Goal: Task Accomplishment & Management: Manage account settings

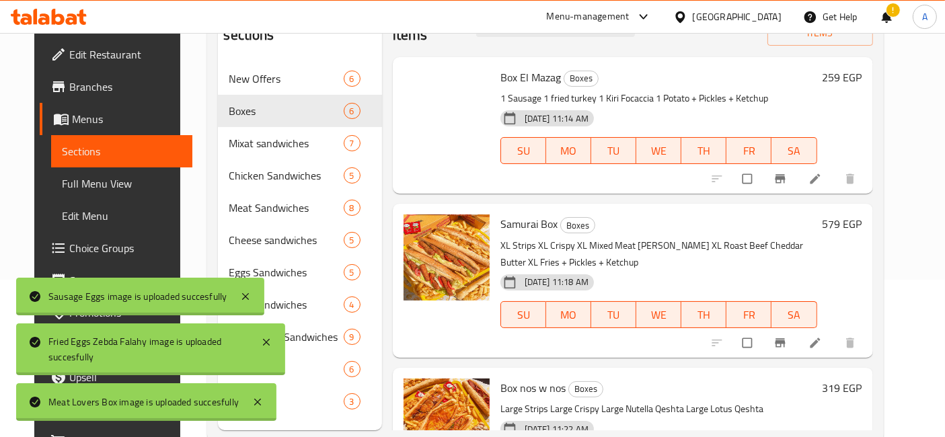
scroll to position [511, 0]
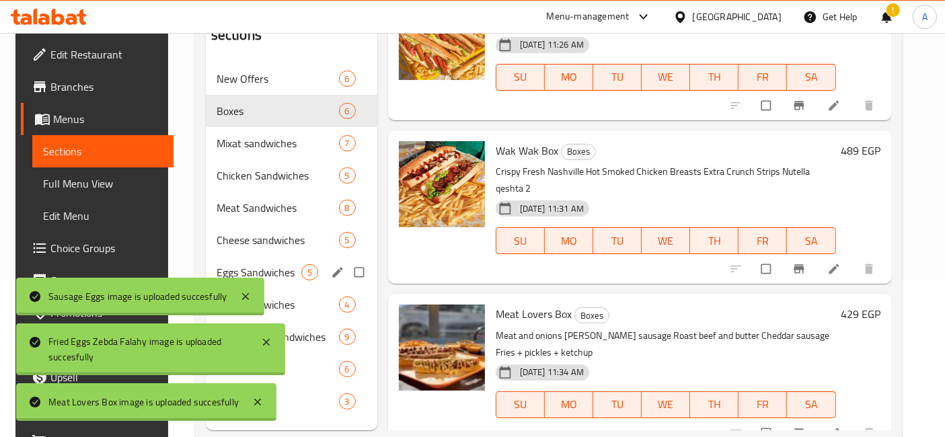
click at [257, 264] on span "Eggs Sandwiches" at bounding box center [259, 272] width 85 height 16
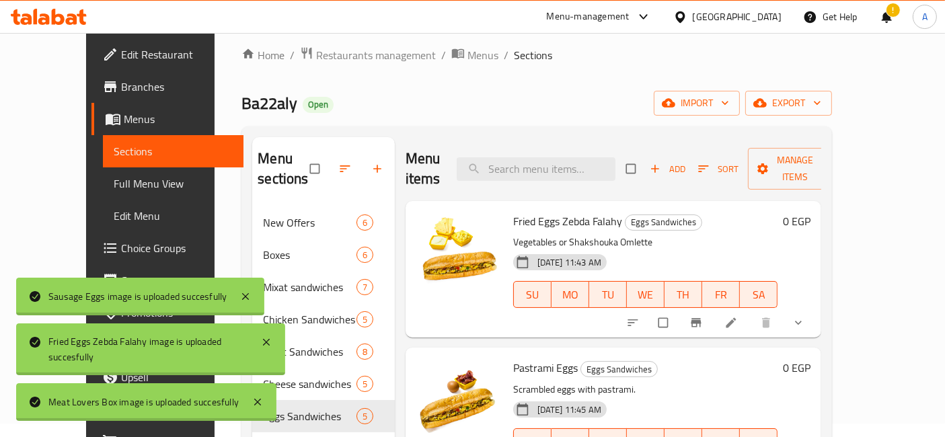
scroll to position [13, 0]
click at [427, 225] on icon "upload picture" at bounding box center [433, 231] width 13 height 13
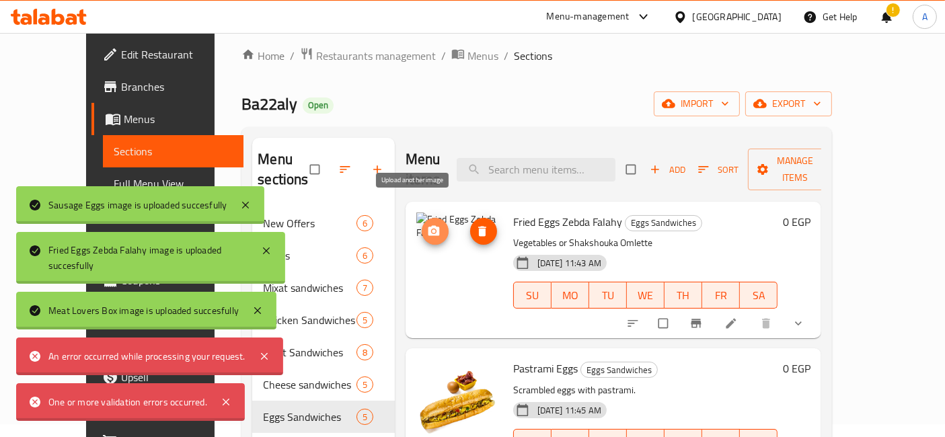
click at [422, 218] on button "upload picture" at bounding box center [435, 231] width 27 height 27
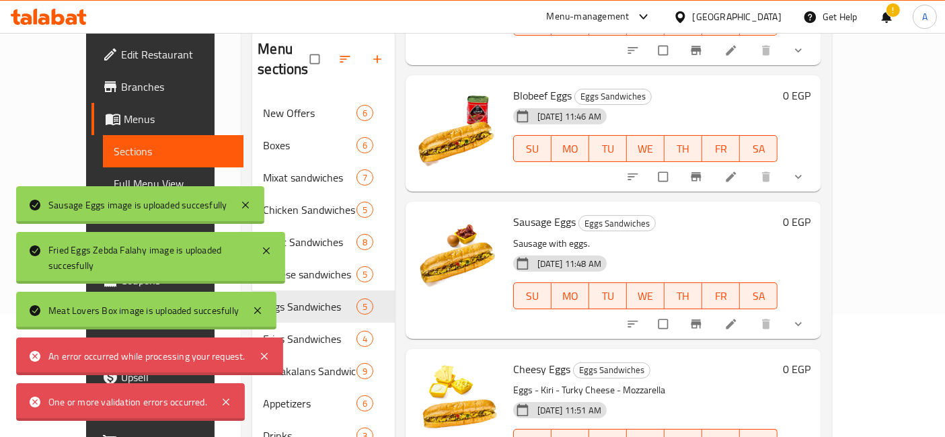
scroll to position [128, 0]
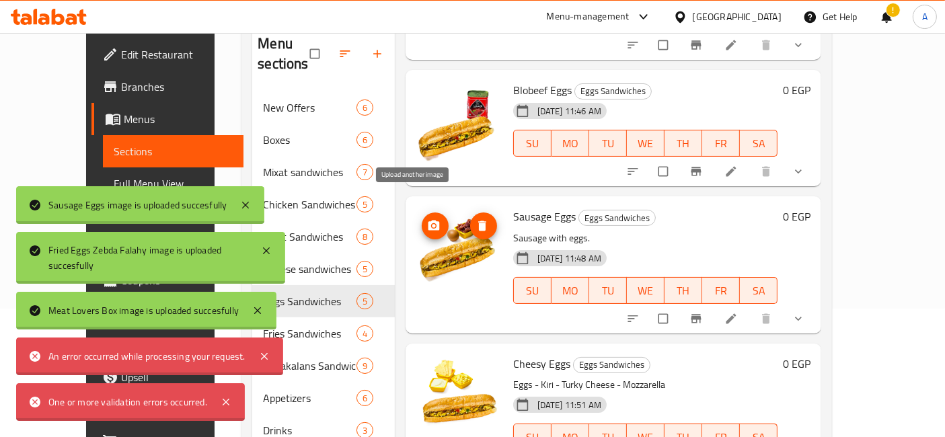
click at [422, 219] on span "upload picture" at bounding box center [435, 225] width 27 height 13
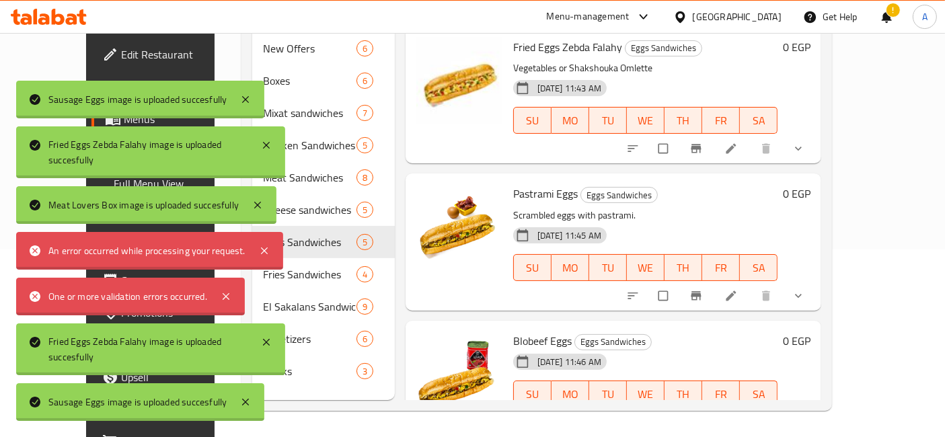
scroll to position [0, 0]
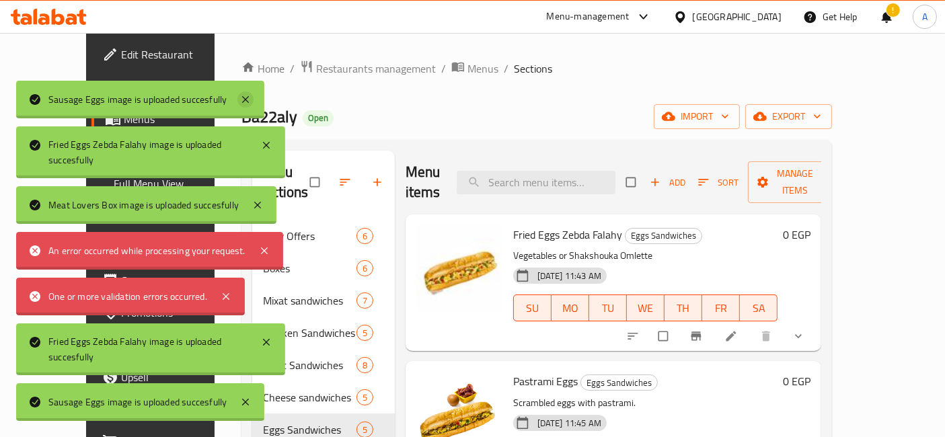
click at [245, 101] on icon at bounding box center [245, 99] width 7 height 7
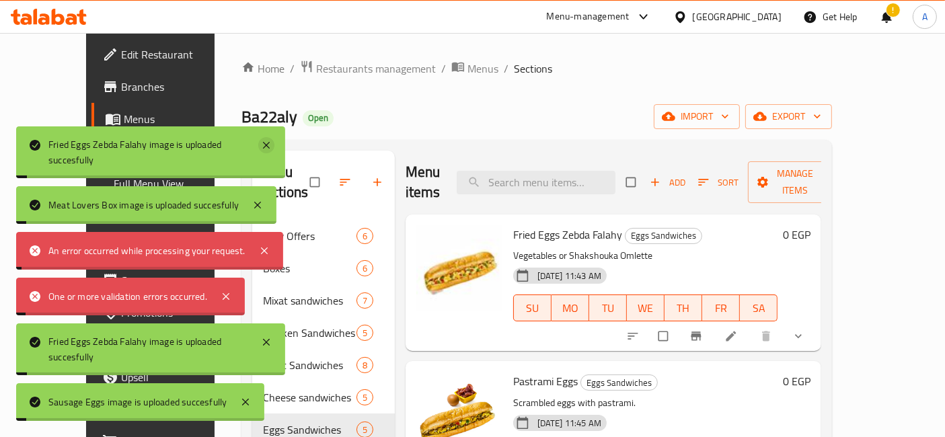
click at [264, 141] on icon at bounding box center [266, 145] width 16 height 16
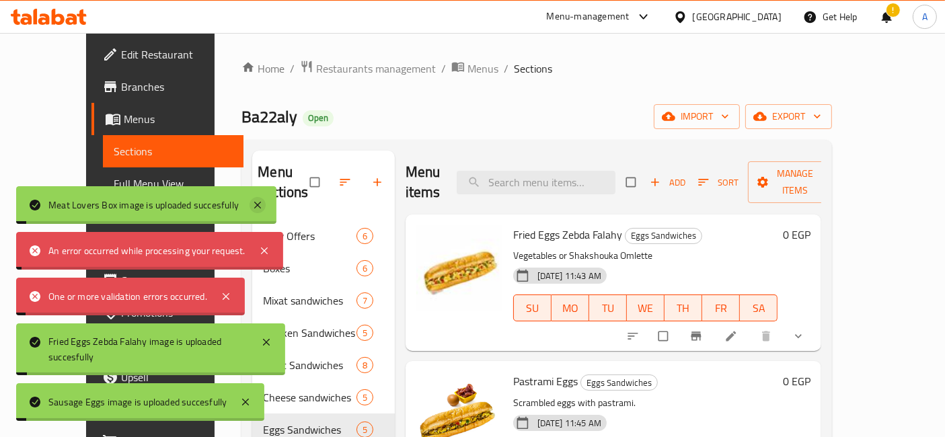
click at [256, 206] on icon at bounding box center [257, 205] width 7 height 7
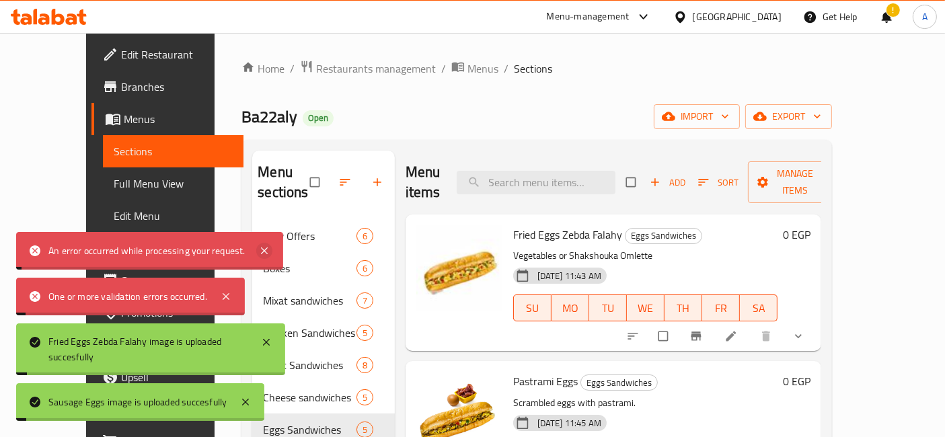
click at [265, 246] on icon at bounding box center [264, 251] width 16 height 16
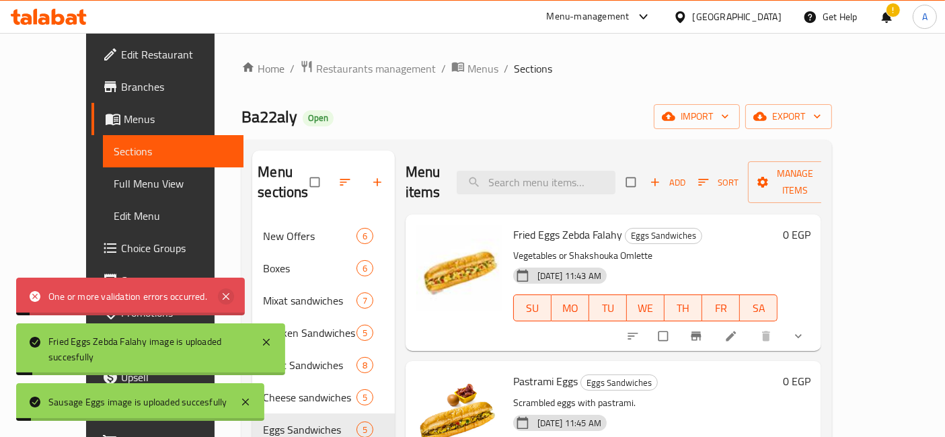
click at [231, 302] on icon at bounding box center [226, 296] width 16 height 16
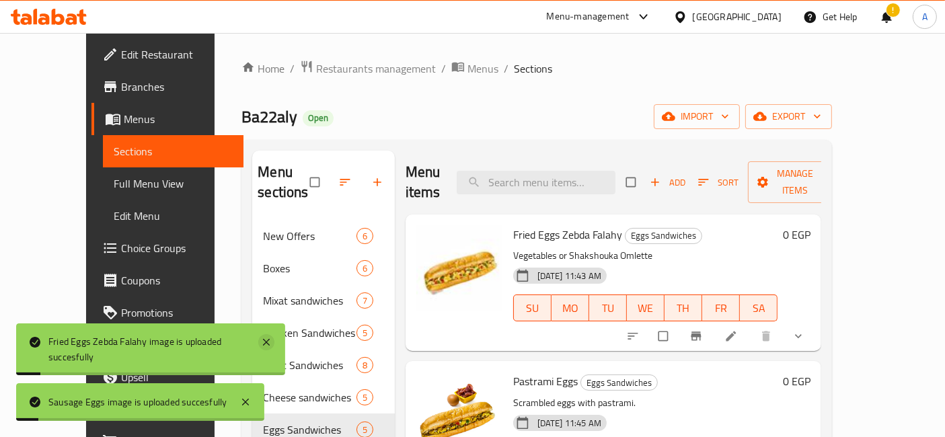
click at [262, 338] on icon at bounding box center [266, 342] width 16 height 16
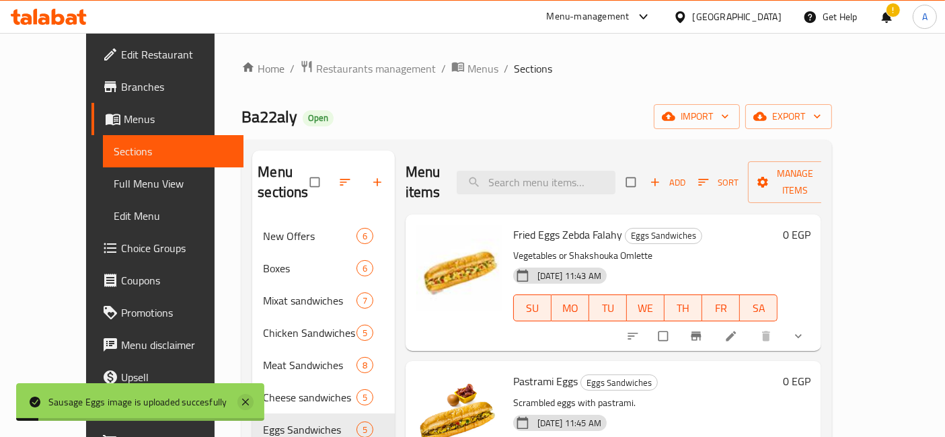
click at [247, 405] on icon at bounding box center [245, 402] width 16 height 16
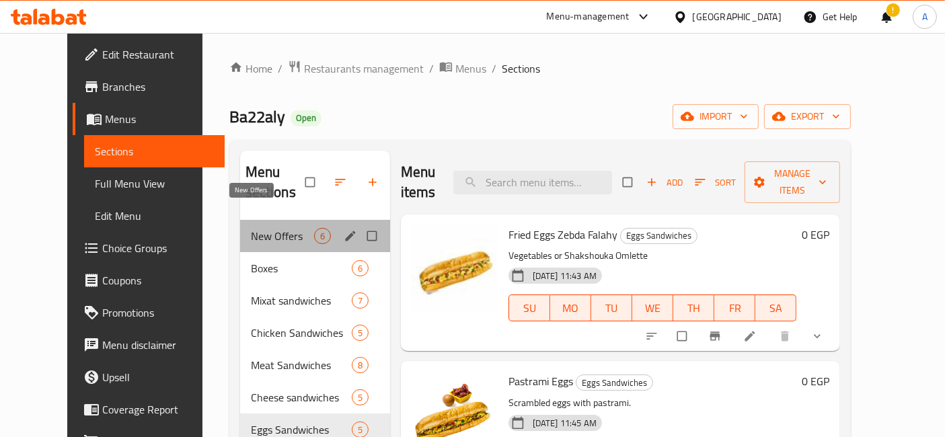
click at [274, 228] on span "New Offers" at bounding box center [282, 236] width 63 height 16
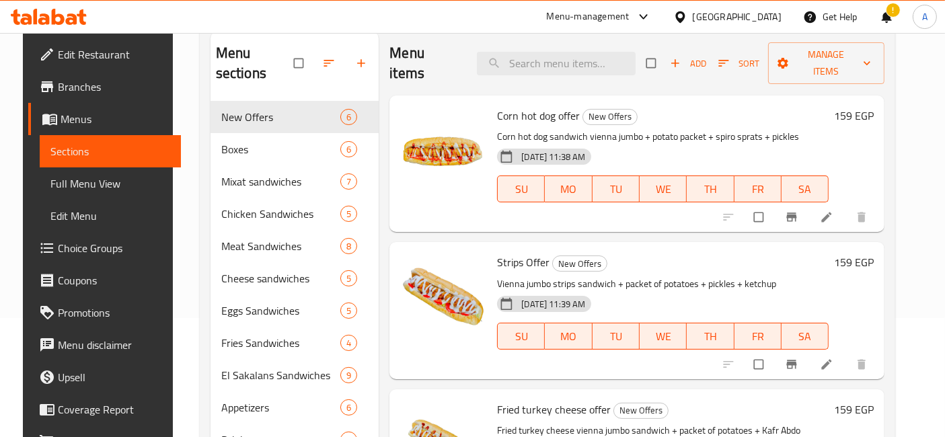
scroll to position [129, 0]
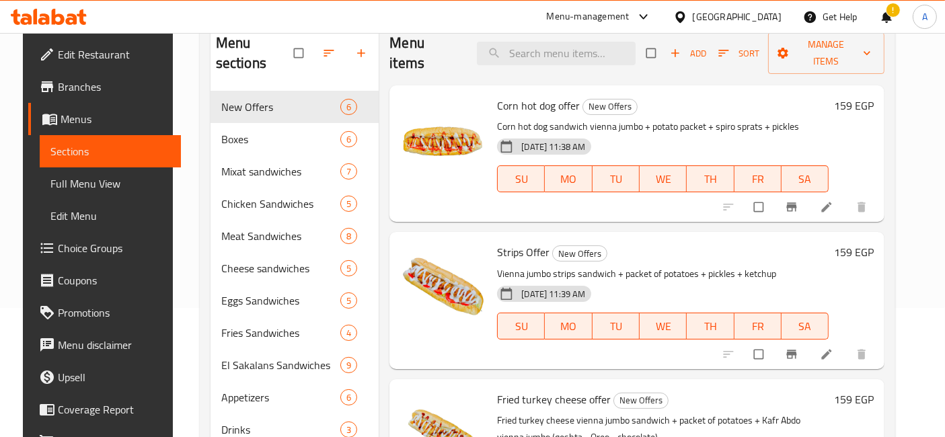
click at [629, 22] on div "Menu-management" at bounding box center [588, 17] width 83 height 16
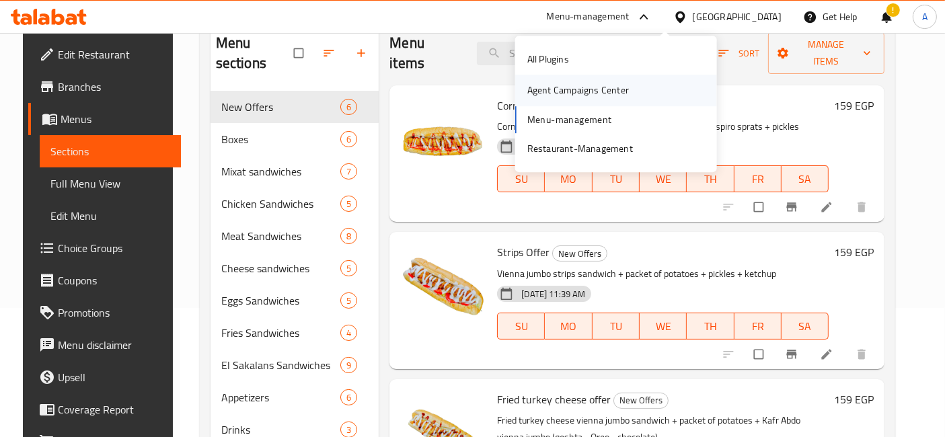
click at [590, 91] on div "Agent Campaigns Center" at bounding box center [578, 90] width 102 height 15
